Goal: Information Seeking & Learning: Learn about a topic

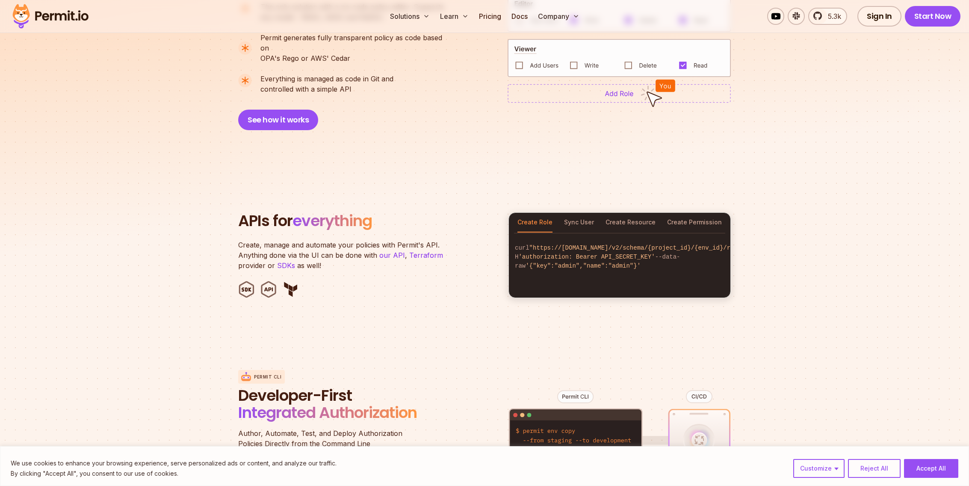
scroll to position [862, 0]
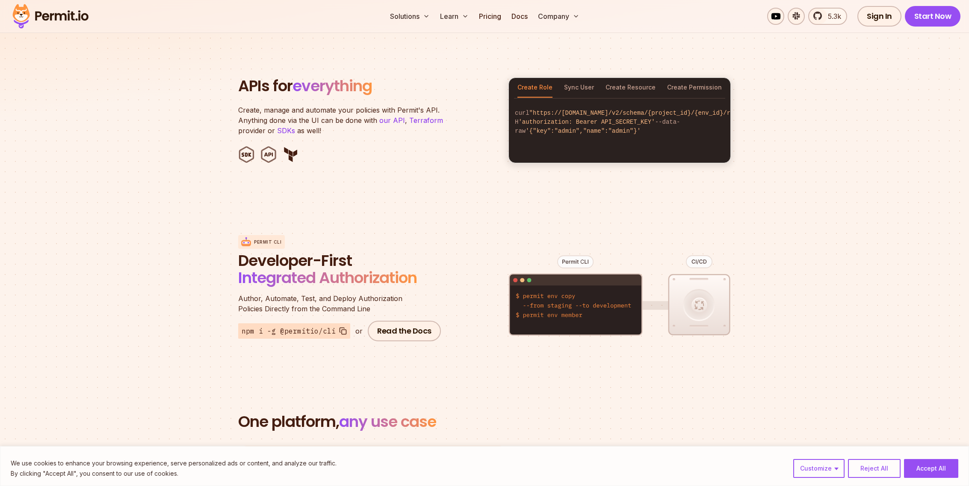
click at [468, 187] on section "APIs for everything Create, manage and automate your policies with Permit's API…" at bounding box center [484, 120] width 969 height 168
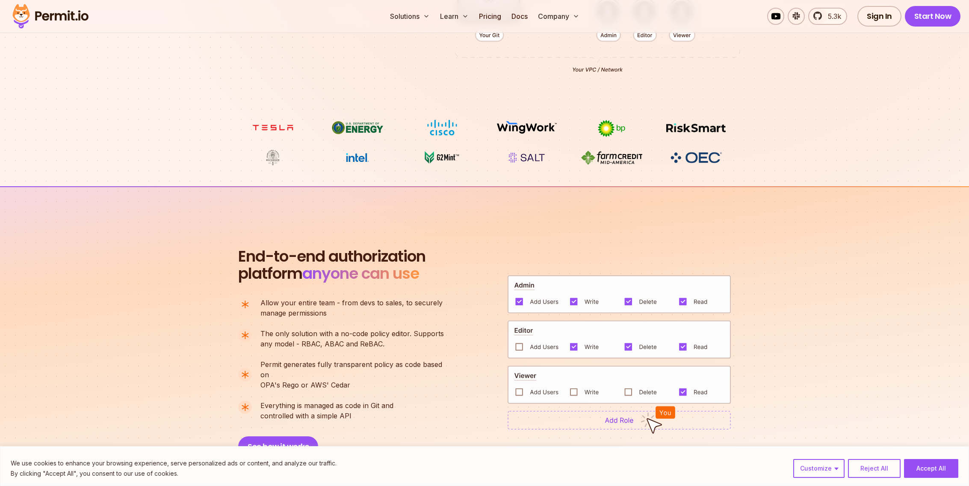
scroll to position [0, 0]
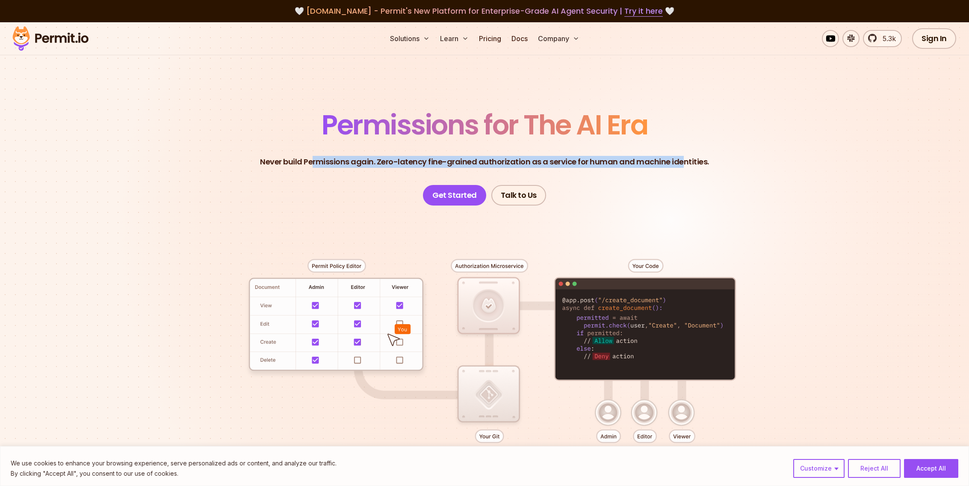
drag, startPoint x: 317, startPoint y: 163, endPoint x: 682, endPoint y: 159, distance: 365.8
click at [682, 159] on p "Never build Permissions again. Zero-latency fine-grained authorization as a ser…" at bounding box center [484, 162] width 449 height 12
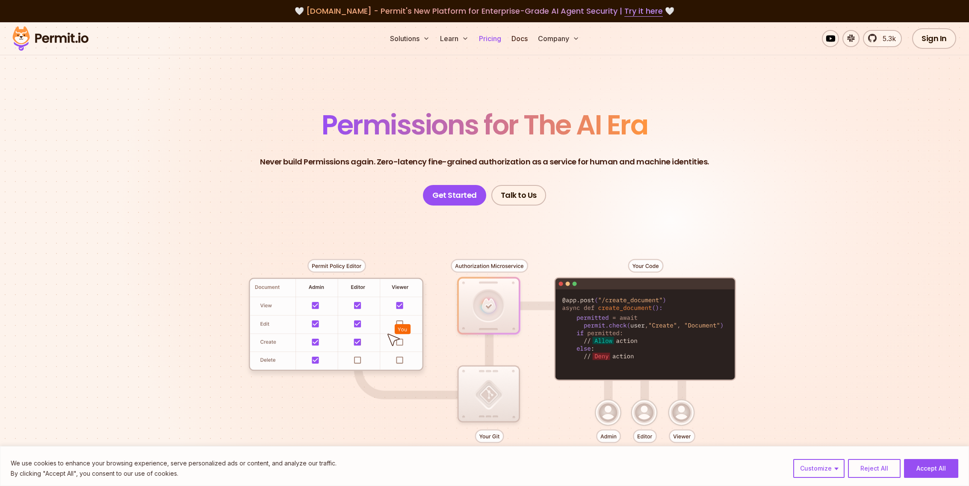
click at [493, 39] on link "Pricing" at bounding box center [490, 38] width 29 height 17
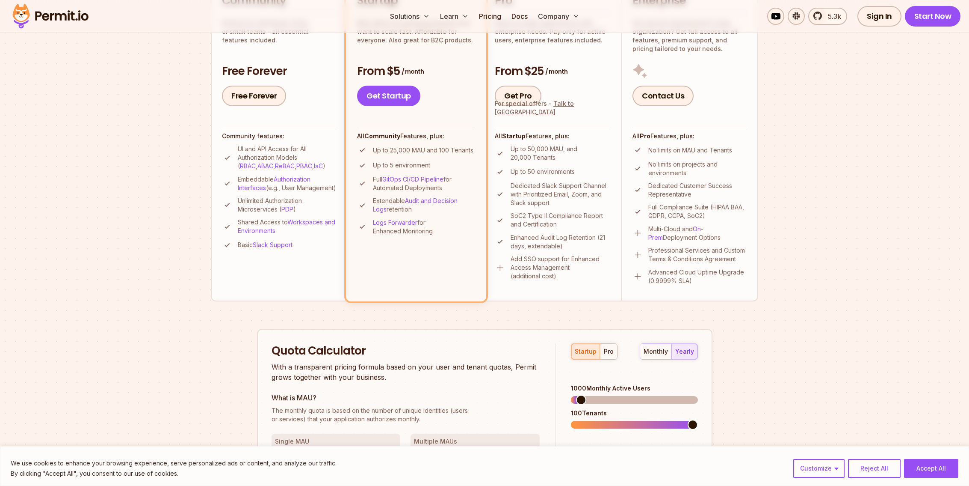
scroll to position [460, 0]
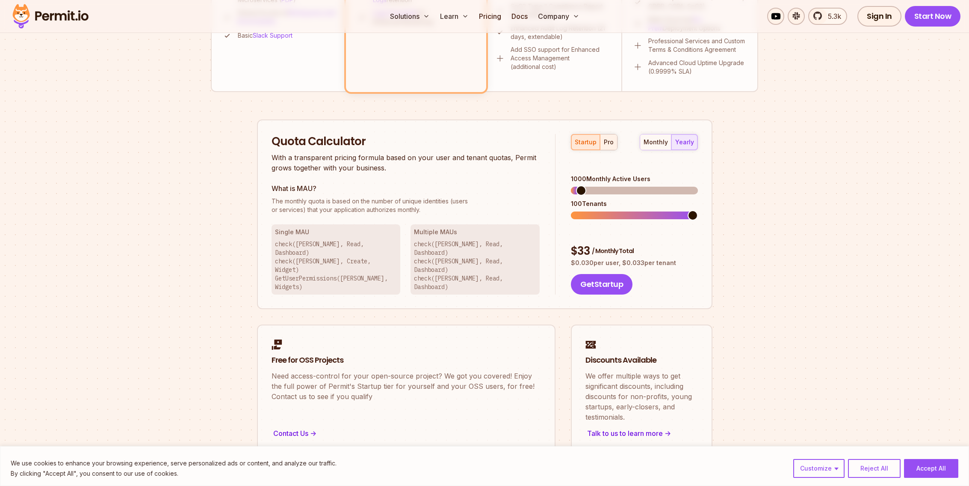
click at [605, 142] on div "pro" at bounding box center [609, 142] width 10 height 9
click at [575, 210] on span at bounding box center [580, 215] width 10 height 10
click at [573, 210] on span at bounding box center [578, 215] width 10 height 10
click at [529, 195] on div "What is MAU? The monthly quota is based on the number of unique identities (use…" at bounding box center [406, 198] width 269 height 31
click at [571, 185] on span at bounding box center [576, 190] width 10 height 10
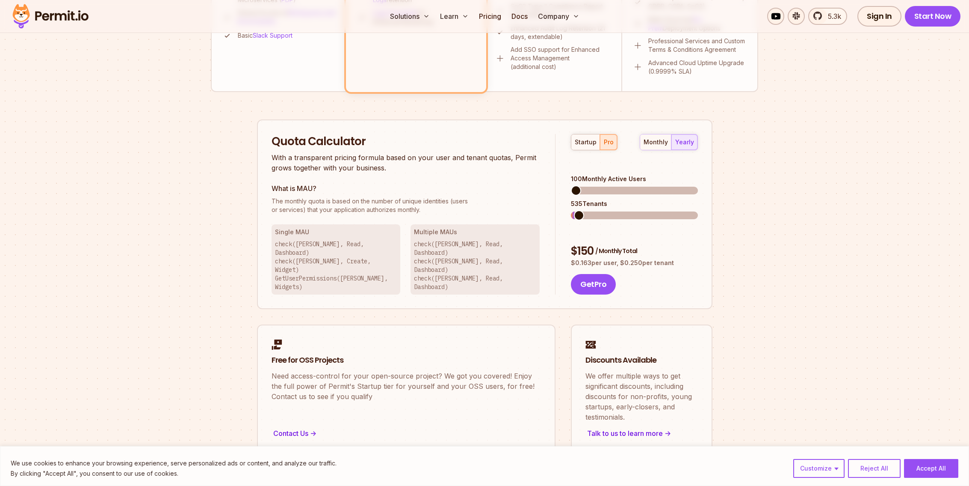
click at [574, 210] on span at bounding box center [579, 215] width 10 height 10
click at [573, 185] on span at bounding box center [578, 190] width 10 height 10
click at [574, 210] on span at bounding box center [579, 215] width 10 height 10
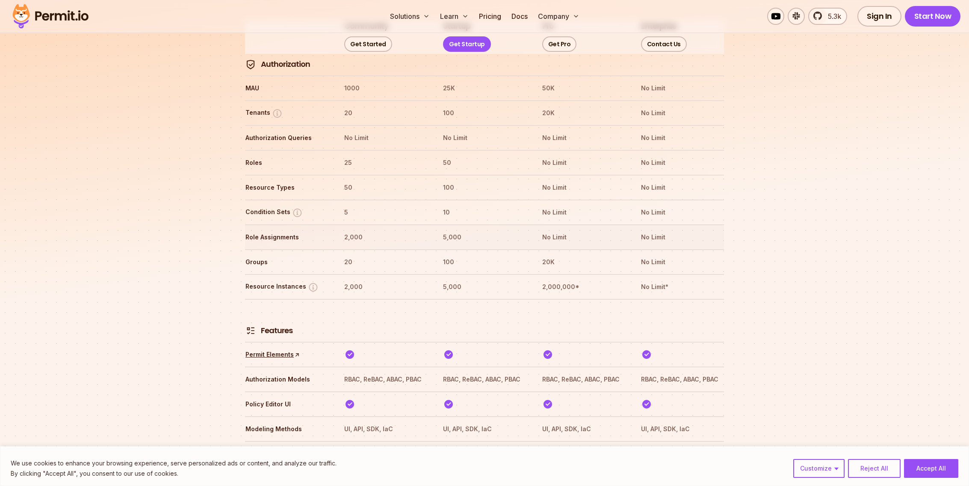
scroll to position [1048, 0]
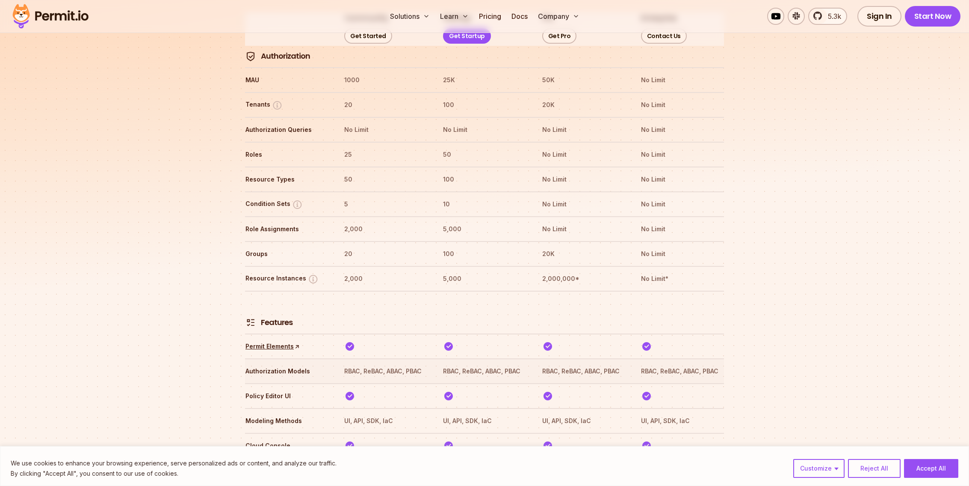
click at [377, 364] on th "RBAC, ReBAC, ABAC, PBAC" at bounding box center [385, 371] width 83 height 14
click at [397, 364] on th "RBAC, ReBAC, ABAC, PBAC" at bounding box center [385, 371] width 83 height 14
click at [420, 364] on th "RBAC, ReBAC, ABAC, PBAC" at bounding box center [385, 371] width 83 height 14
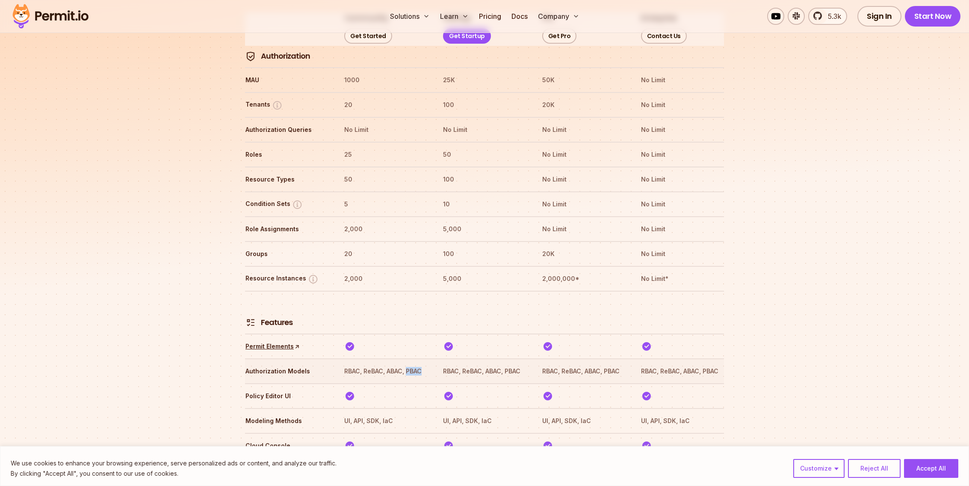
click at [420, 364] on th "RBAC, ReBAC, ABAC, PBAC" at bounding box center [385, 371] width 83 height 14
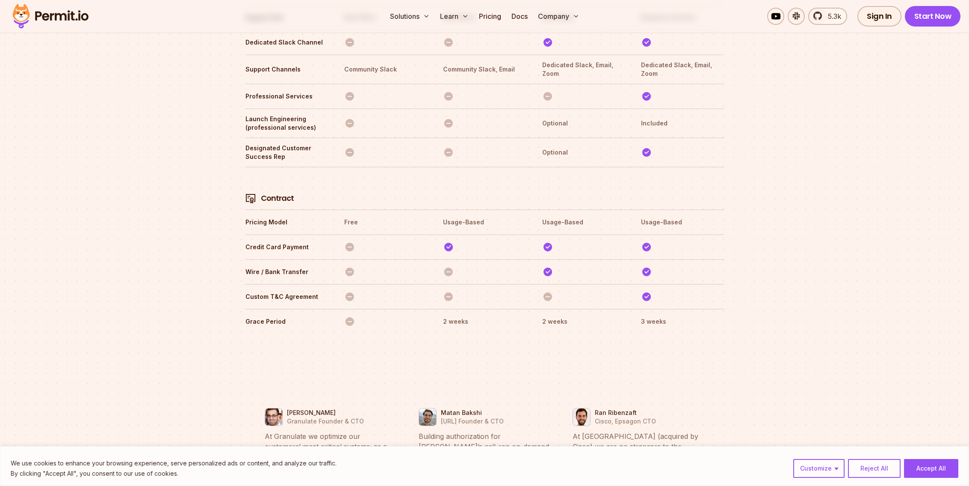
scroll to position [2890, 0]
drag, startPoint x: 530, startPoint y: 288, endPoint x: 597, endPoint y: 284, distance: 67.7
click at [597, 307] on tr "Grace Period 2 weeks 2 weeks 3 weeks" at bounding box center [484, 319] width 479 height 25
click at [597, 313] on th "2 weeks" at bounding box center [583, 320] width 83 height 14
click at [528, 307] on tr "Grace Period 2 weeks 2 weeks 3 weeks" at bounding box center [484, 319] width 479 height 25
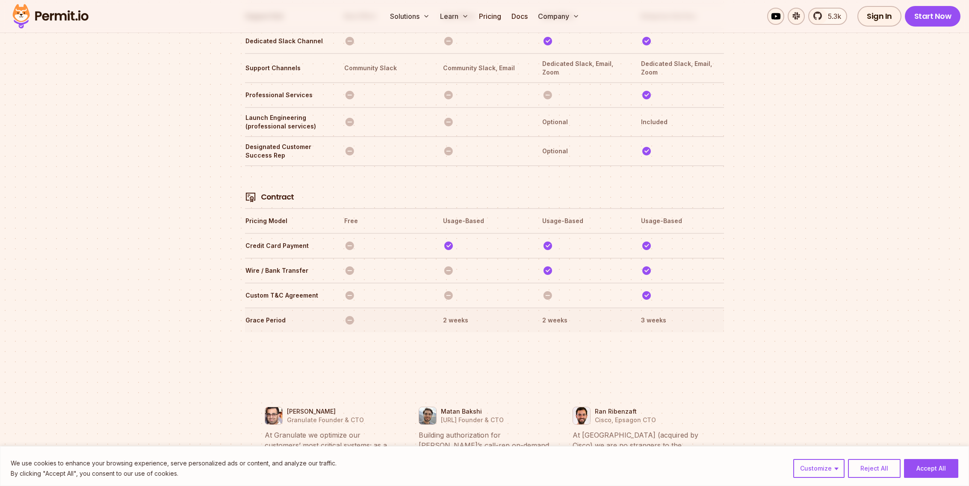
click at [526, 313] on th "2 weeks" at bounding box center [484, 320] width 83 height 14
drag, startPoint x: 526, startPoint y: 286, endPoint x: 589, endPoint y: 285, distance: 62.9
click at [589, 307] on tr "Grace Period 2 weeks 2 weeks 3 weeks" at bounding box center [484, 319] width 479 height 25
click at [589, 313] on th "2 weeks" at bounding box center [583, 320] width 83 height 14
drag, startPoint x: 589, startPoint y: 285, endPoint x: 521, endPoint y: 290, distance: 68.3
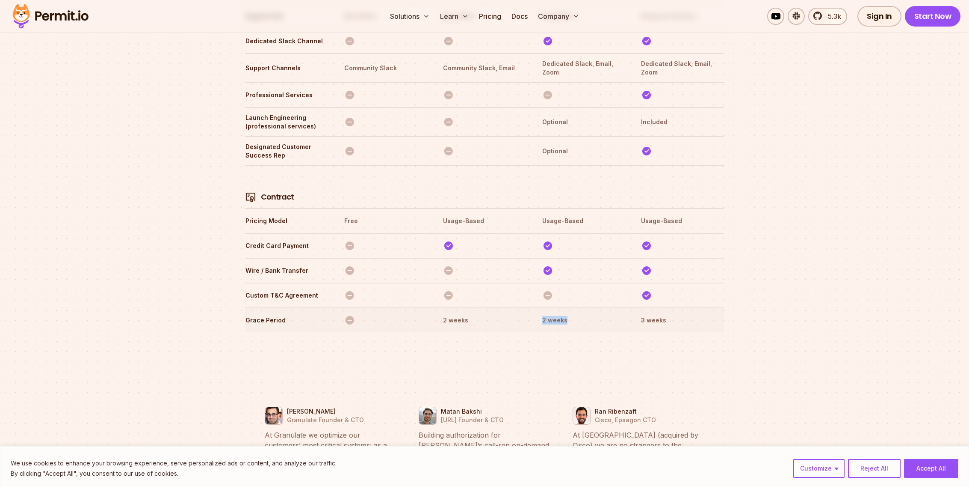
click at [521, 307] on tr "Grace Period 2 weeks 2 weeks 3 weeks" at bounding box center [484, 319] width 479 height 25
drag, startPoint x: 521, startPoint y: 290, endPoint x: 592, endPoint y: 281, distance: 71.3
click at [592, 307] on tr "Grace Period 2 weeks 2 weeks 3 weeks" at bounding box center [484, 319] width 479 height 25
click at [592, 313] on th "2 weeks" at bounding box center [583, 320] width 83 height 14
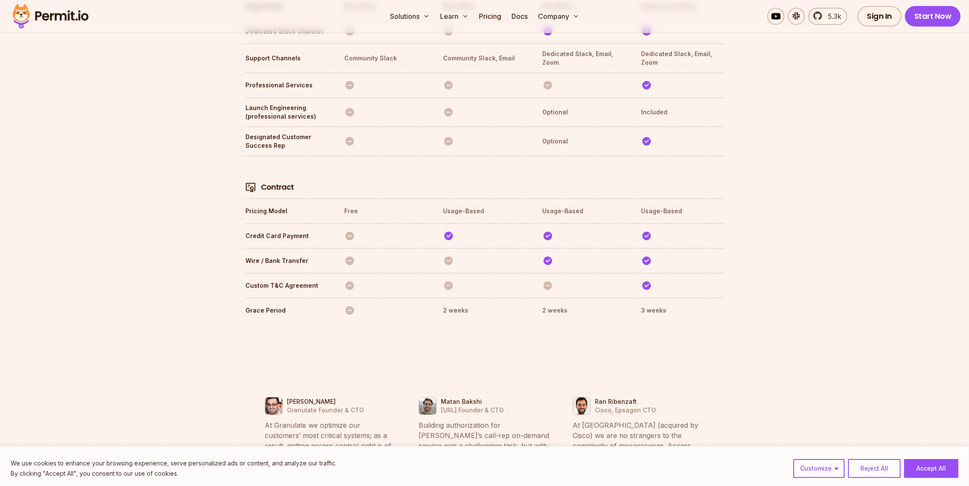
scroll to position [2908, 0]
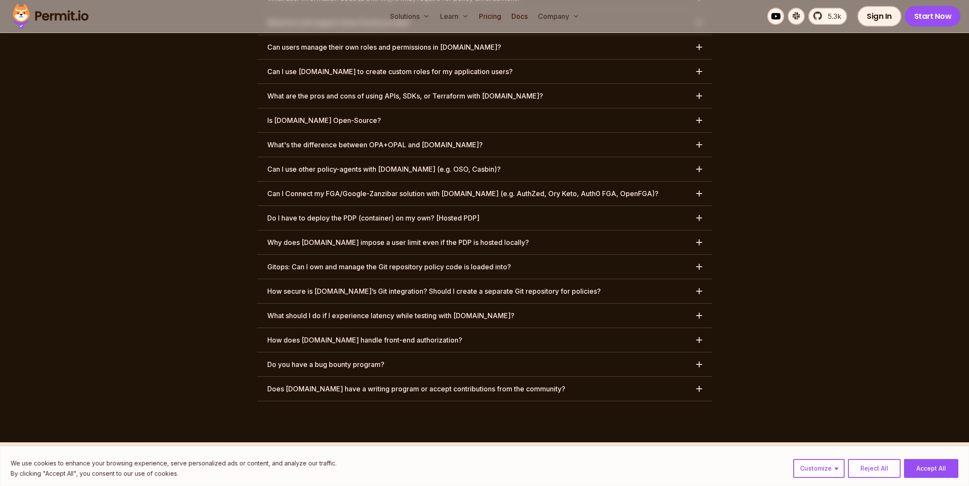
scroll to position [4339, 0]
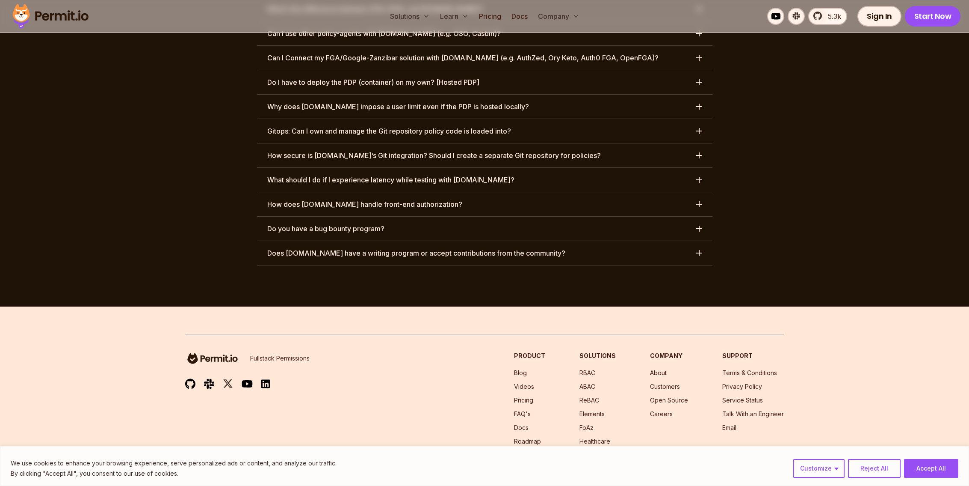
click at [593, 396] on li "ReBAC" at bounding box center [598, 400] width 36 height 9
click at [593, 396] on link "ReBAC" at bounding box center [590, 399] width 20 height 7
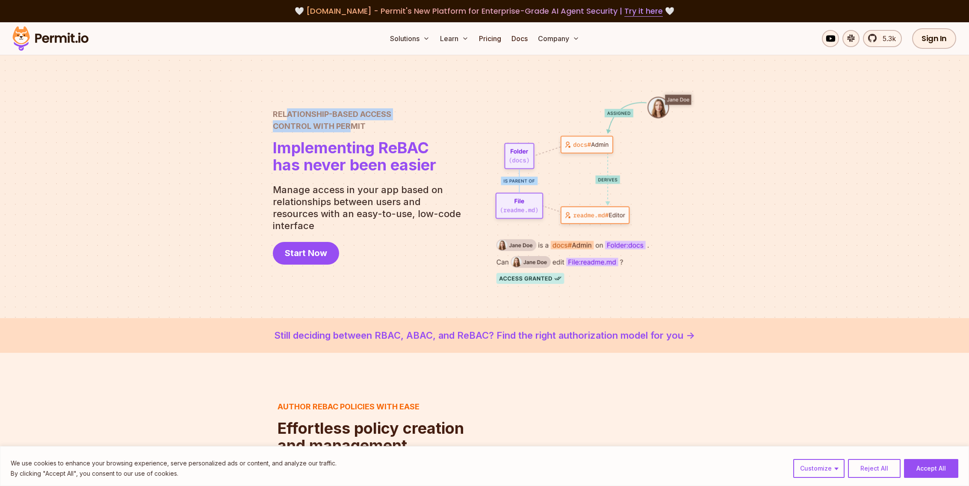
drag, startPoint x: 287, startPoint y: 119, endPoint x: 351, endPoint y: 131, distance: 65.0
click at [351, 131] on h2 "Relationship-Based Access Control with Permit" at bounding box center [354, 120] width 163 height 24
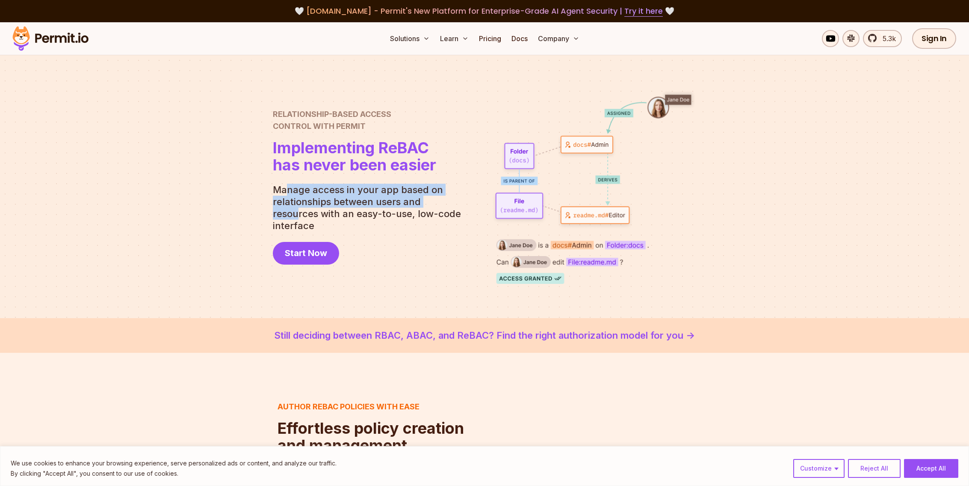
drag, startPoint x: 286, startPoint y: 198, endPoint x: 446, endPoint y: 210, distance: 160.4
click at [446, 210] on p "Manage access in your app based on relationships between users and resources wi…" at bounding box center [370, 208] width 195 height 48
drag, startPoint x: 451, startPoint y: 210, endPoint x: 314, endPoint y: 207, distance: 136.5
click at [314, 207] on p "Manage access in your app based on relationships between users and resources wi…" at bounding box center [370, 208] width 195 height 48
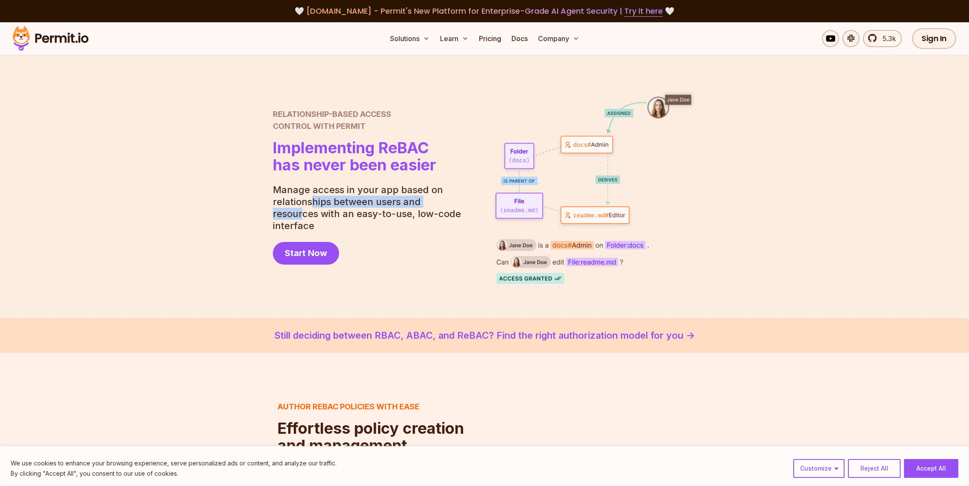
click at [314, 207] on p "Manage access in your app based on relationships between users and resources wi…" at bounding box center [370, 208] width 195 height 48
drag, startPoint x: 295, startPoint y: 222, endPoint x: 421, endPoint y: 220, distance: 126.2
click at [421, 220] on p "Manage access in your app based on relationships between users and resources wi…" at bounding box center [370, 208] width 195 height 48
drag, startPoint x: 430, startPoint y: 219, endPoint x: 344, endPoint y: 220, distance: 85.6
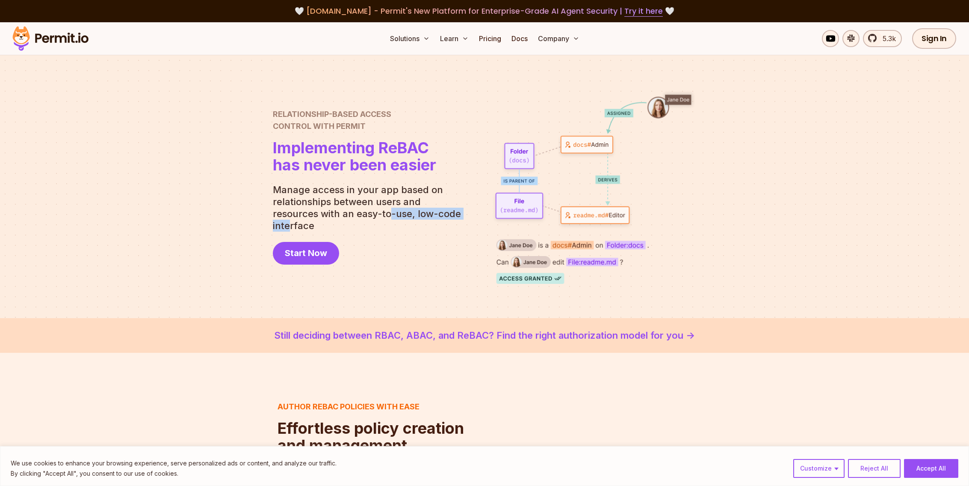
click at [344, 220] on p "Manage access in your app based on relationships between users and resources wi…" at bounding box center [370, 208] width 195 height 48
click at [456, 219] on p "Manage access in your app based on relationships between users and resources wi…" at bounding box center [370, 208] width 195 height 48
click at [135, 45] on div "Solutions Learn Pricing Docs Company 5.3k Sign In Start Now" at bounding box center [484, 38] width 969 height 33
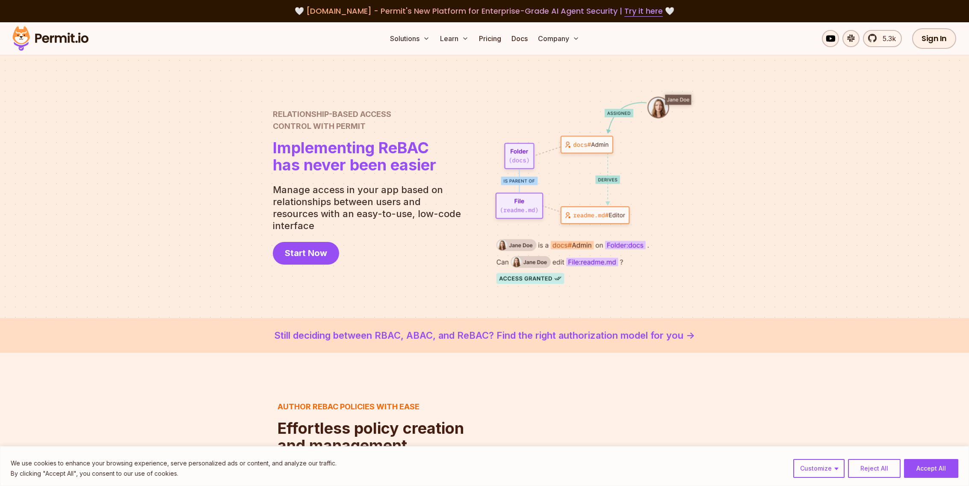
click at [732, 216] on div at bounding box center [484, 186] width 969 height 263
